Goal: Information Seeking & Learning: Learn about a topic

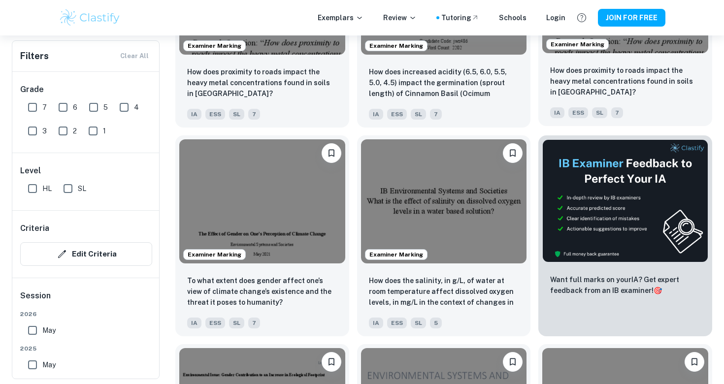
scroll to position [3603, 0]
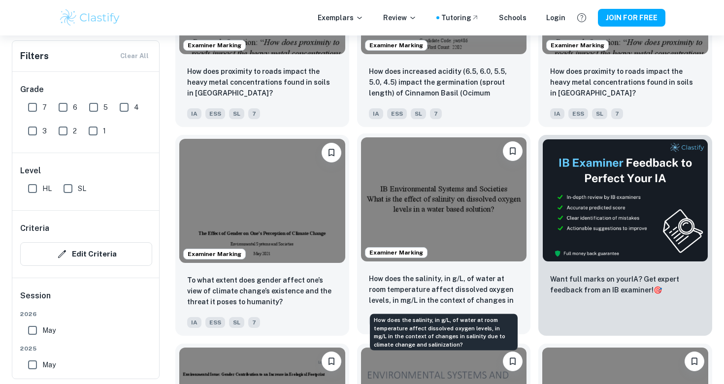
click at [509, 290] on p "How does the salinity, in g/L, of water at room temperature affect dissolved ox…" at bounding box center [444, 290] width 150 height 34
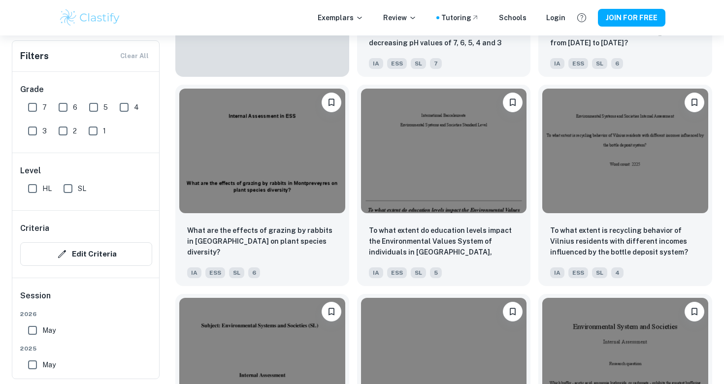
scroll to position [4282, 0]
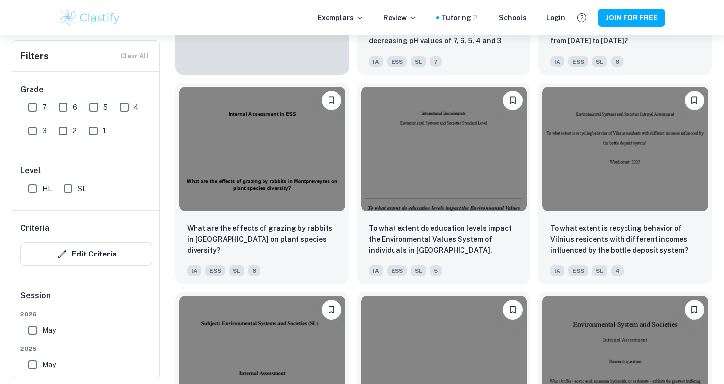
click at [34, 103] on input "7" at bounding box center [33, 108] width 20 height 20
checkbox input "true"
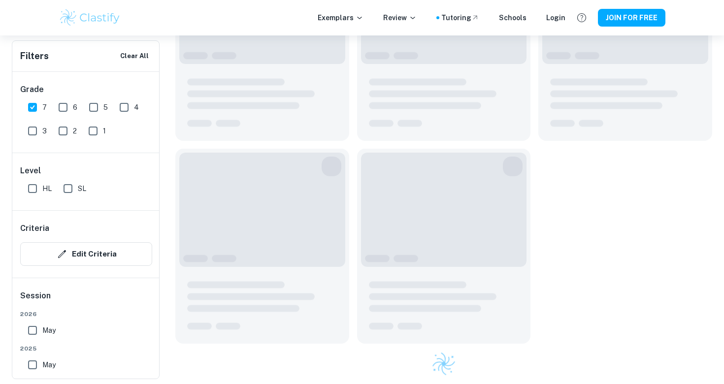
scroll to position [1484, 0]
click at [72, 193] on input "SL" at bounding box center [68, 189] width 20 height 20
checkbox input "true"
click at [64, 105] on input "6" at bounding box center [63, 108] width 20 height 20
checkbox input "true"
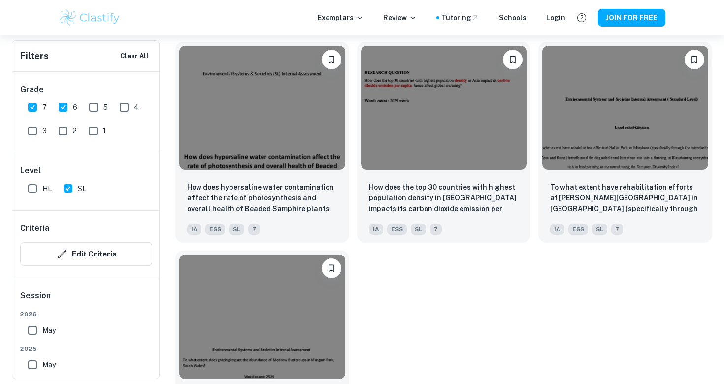
scroll to position [3295, 0]
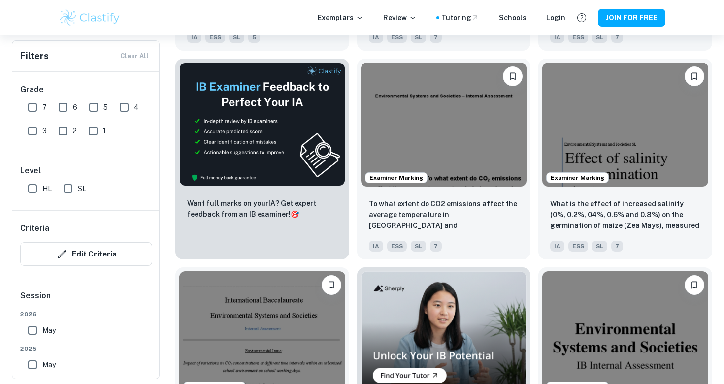
scroll to position [1588, 0]
